Goal: Navigation & Orientation: Find specific page/section

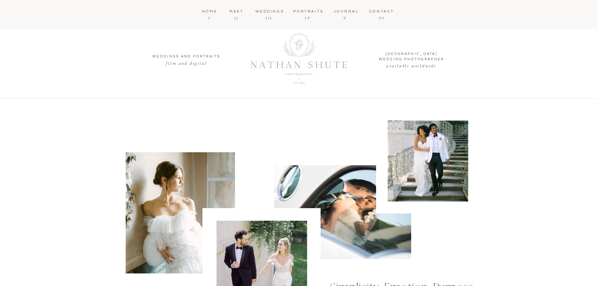
click at [343, 12] on nav "JOURNAL" at bounding box center [346, 11] width 24 height 5
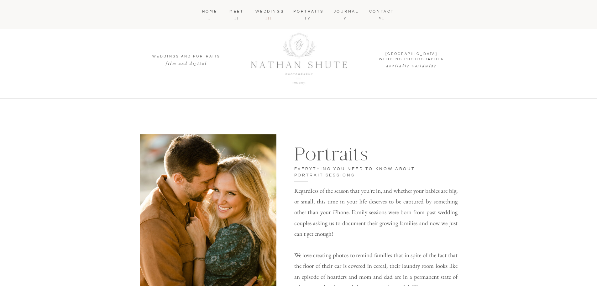
click at [263, 15] on p "III" at bounding box center [269, 17] width 18 height 5
click at [265, 13] on nav "WEDDINGS" at bounding box center [268, 11] width 27 height 5
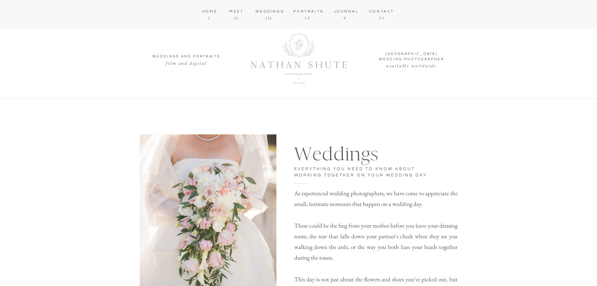
click at [347, 12] on nav "JOURNAL" at bounding box center [346, 11] width 24 height 5
